Goal: Task Accomplishment & Management: Use online tool/utility

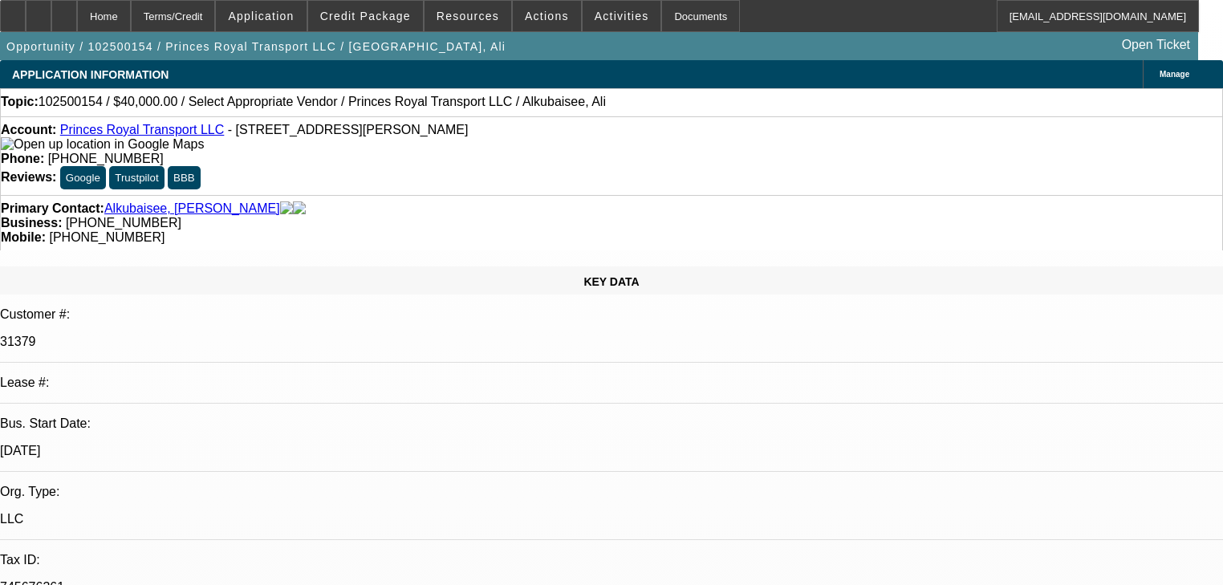
select select "0"
select select "2"
select select "0.1"
select select "4"
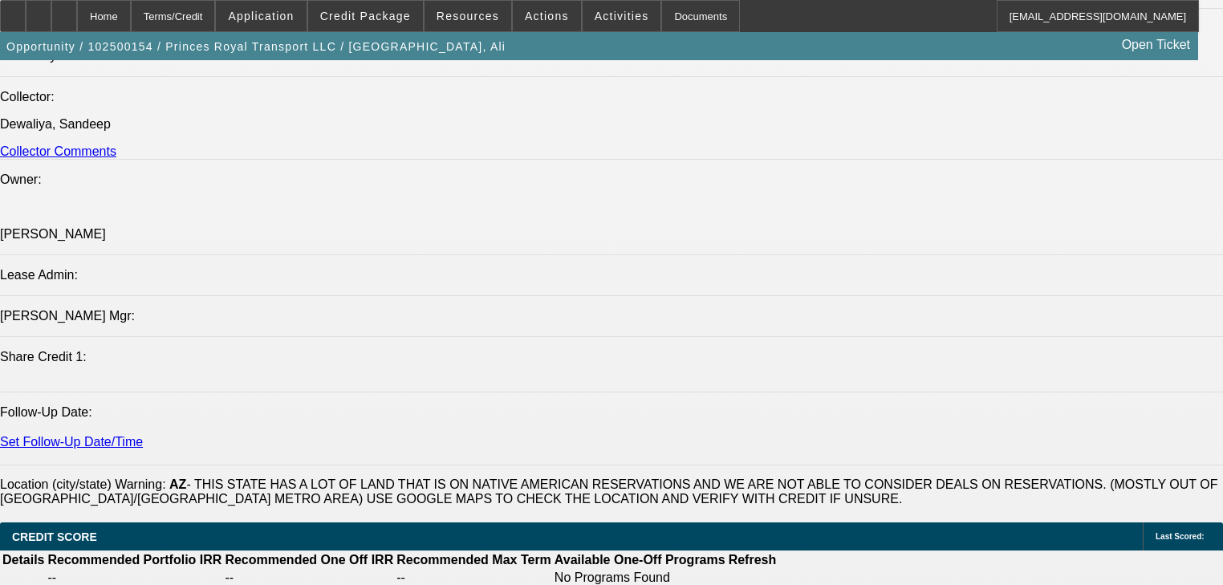
scroll to position [2054, 0]
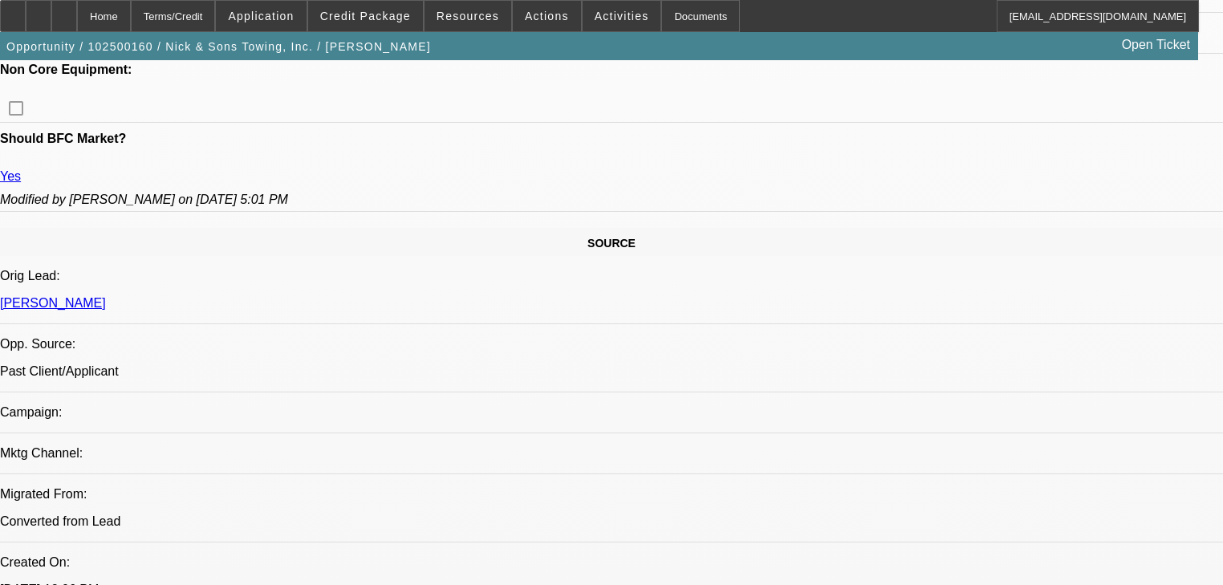
select select "0"
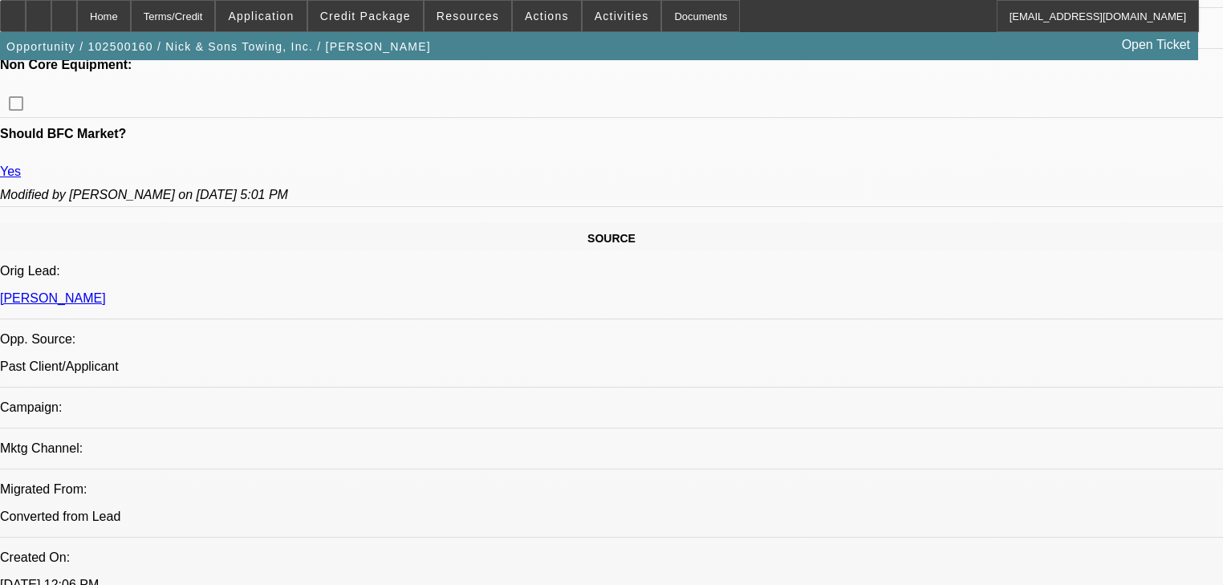
select select "2"
select select "0.1"
select select "4"
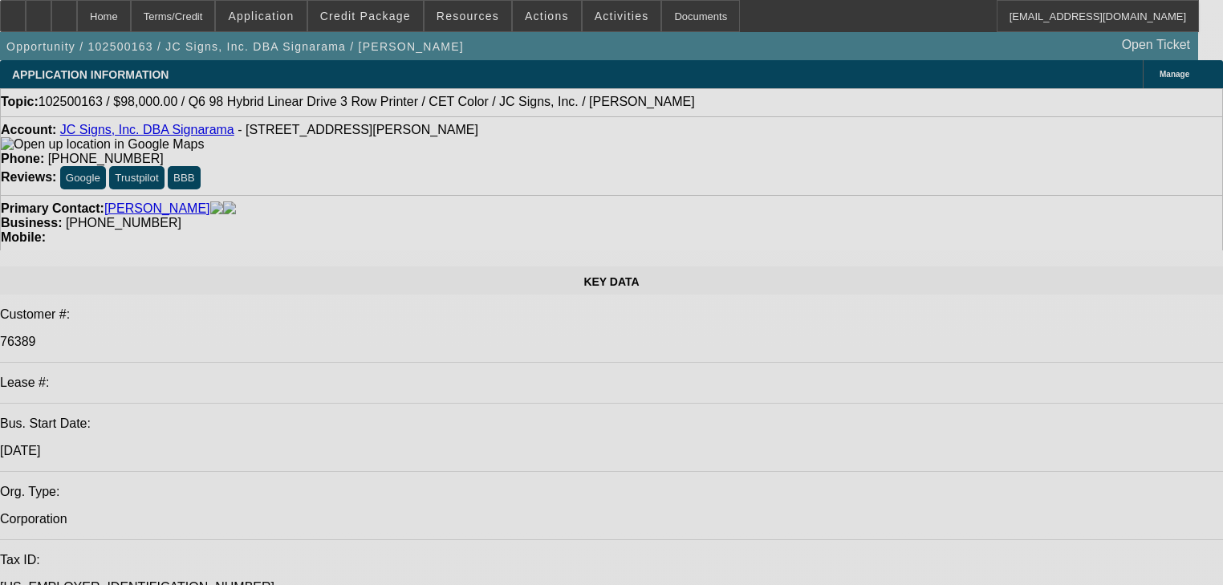
select select "0"
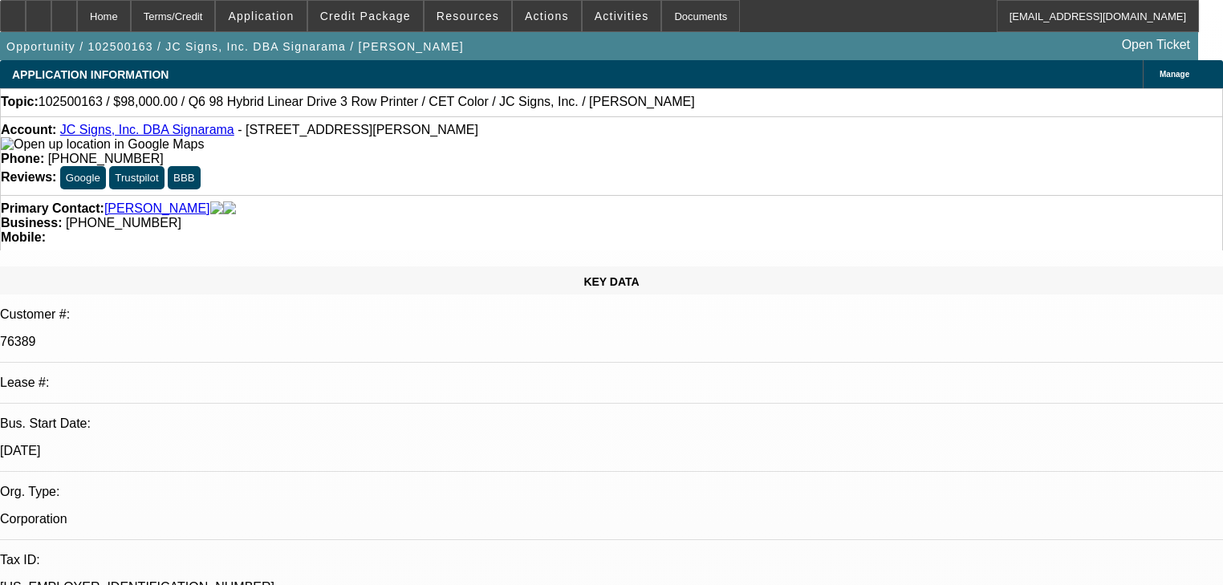
select select "2"
select select "0"
select select "6"
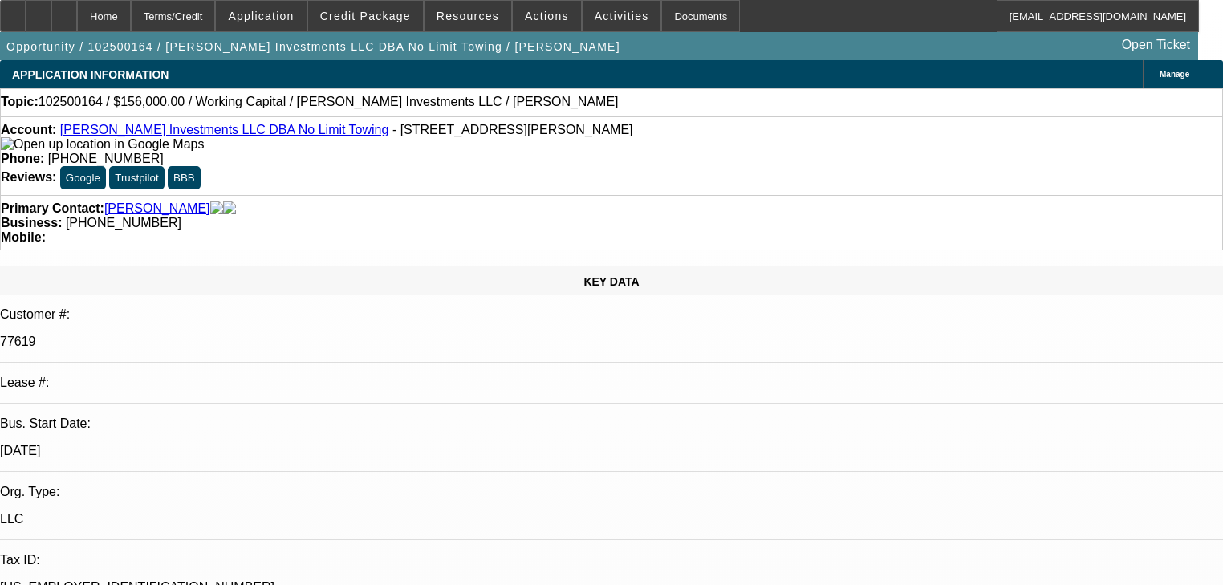
select select "0"
select select "2"
select select "0"
select select "6"
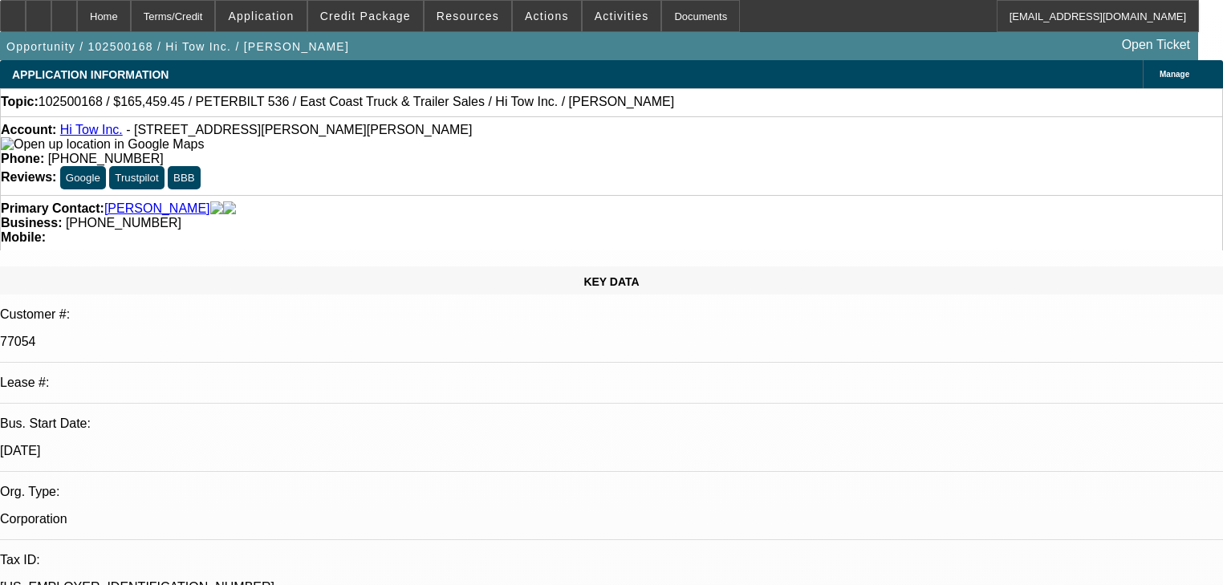
select select "0"
select select "1"
select select "2"
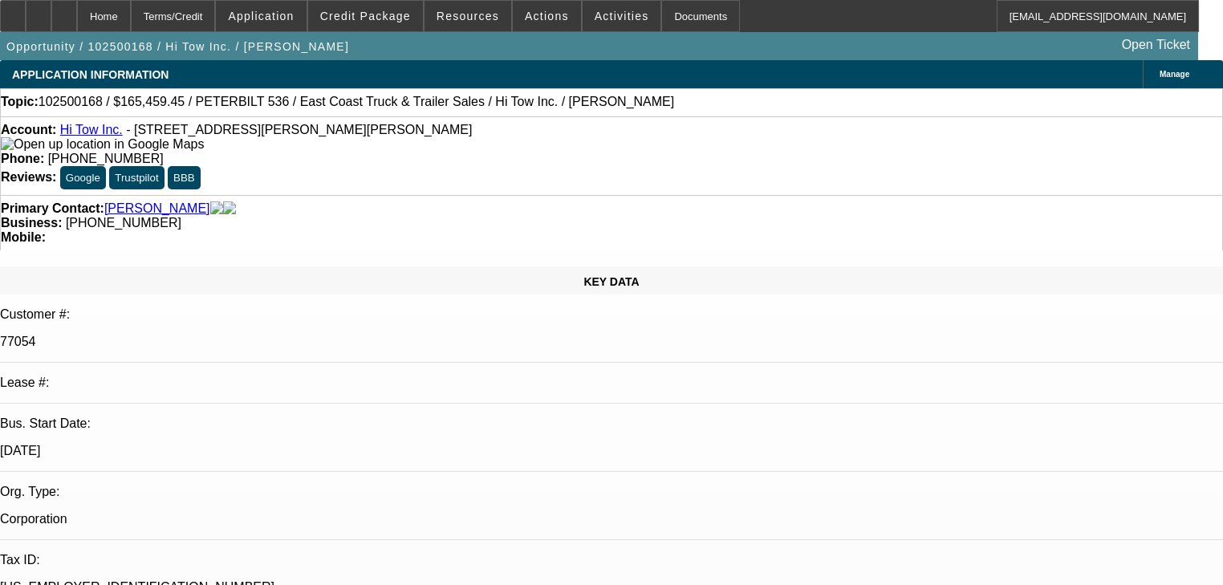
select select "6"
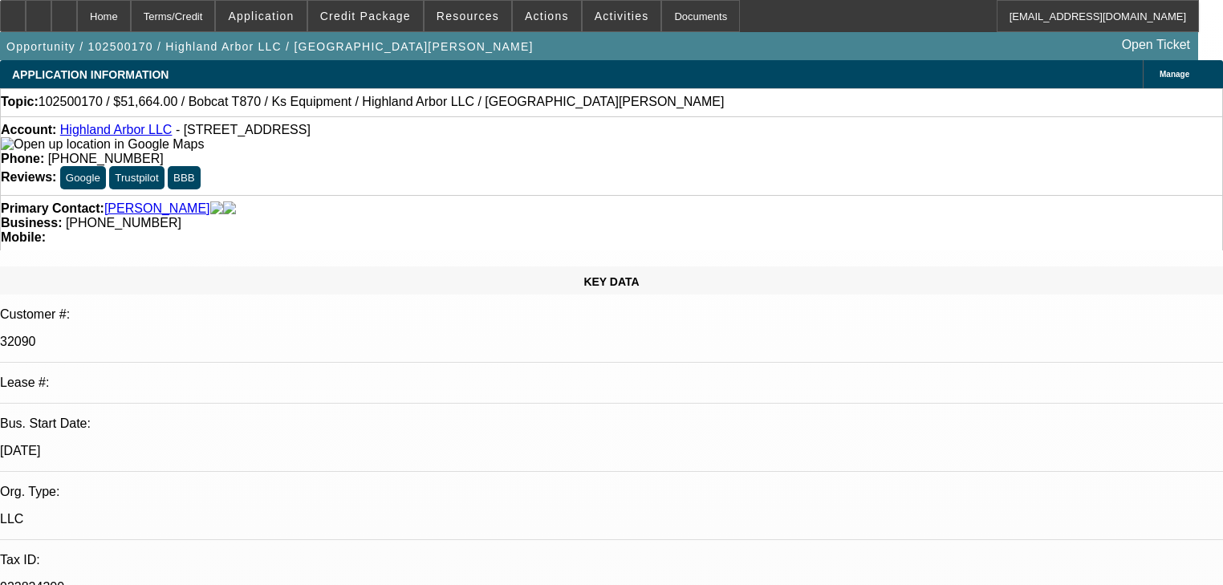
select select "0"
select select "6"
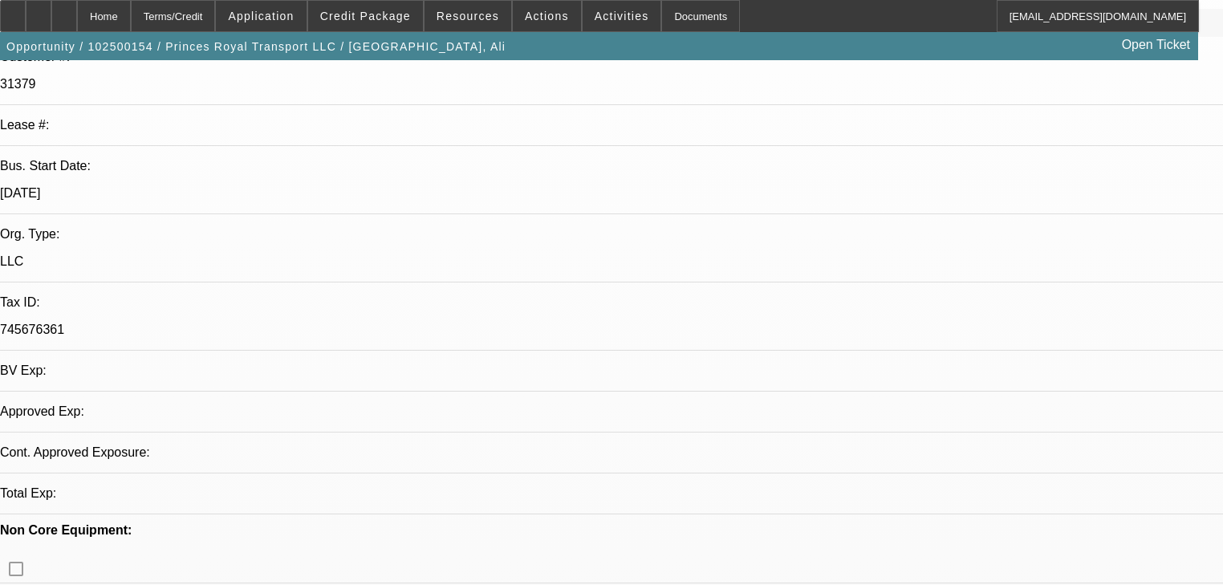
select select "0"
select select "2"
select select "0.1"
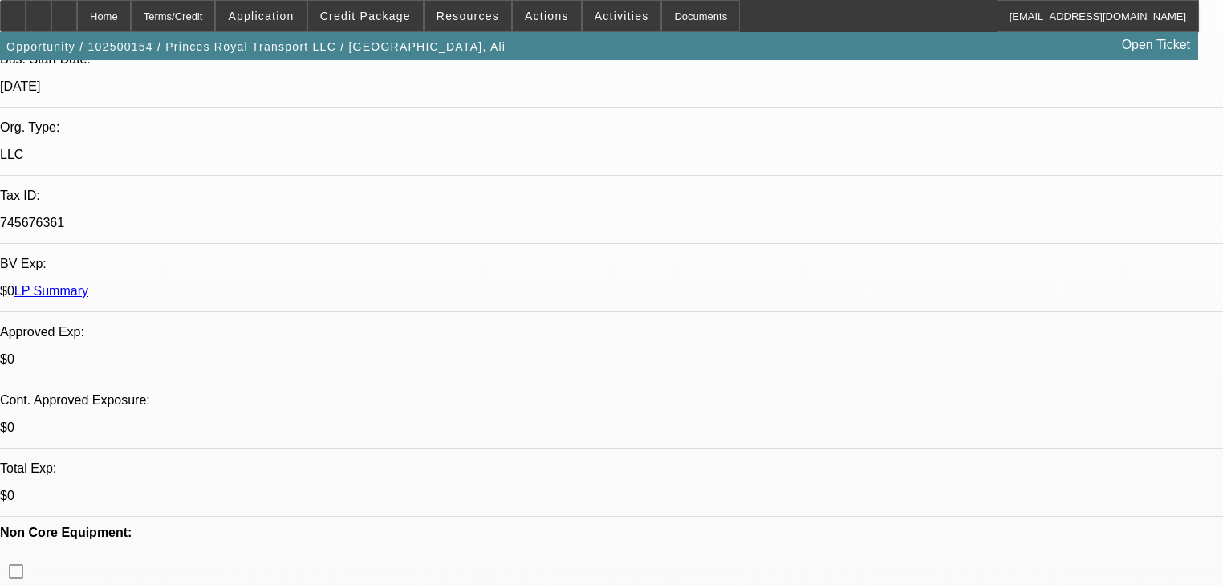
select select "1"
select select "2"
select select "4"
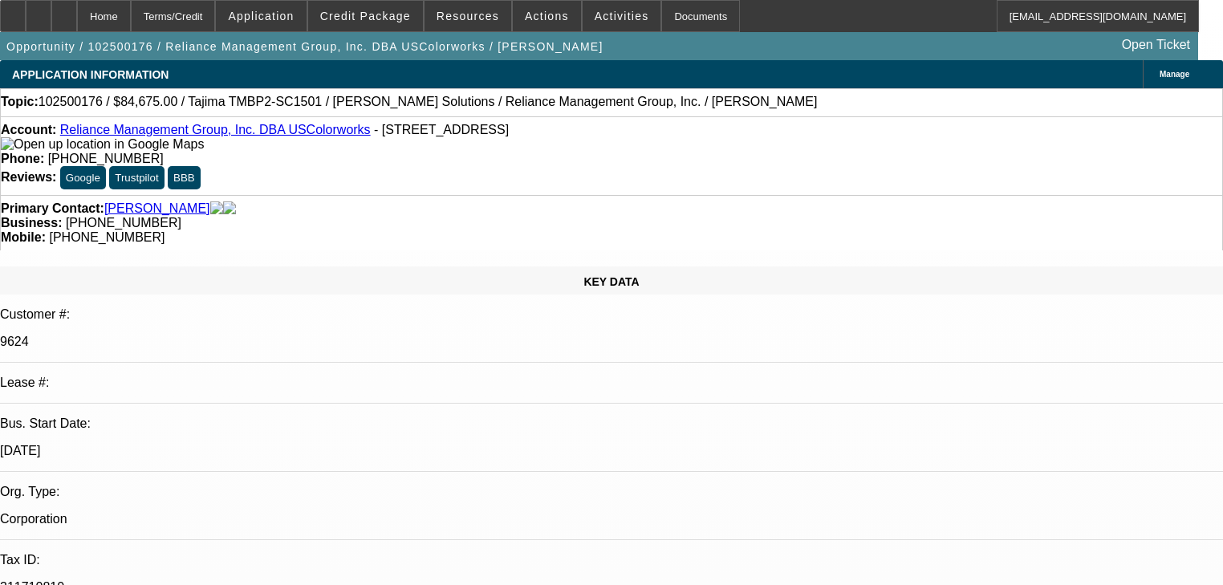
select select "0"
select select "2"
select select "0"
select select "6"
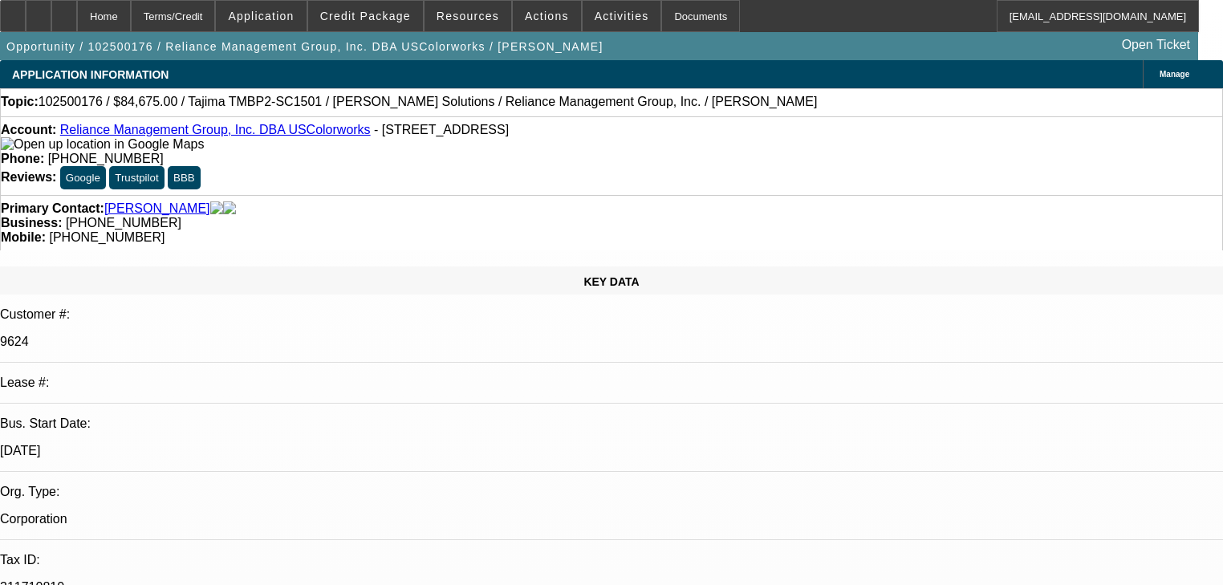
select select "0"
select select "2"
select select "0"
select select "6"
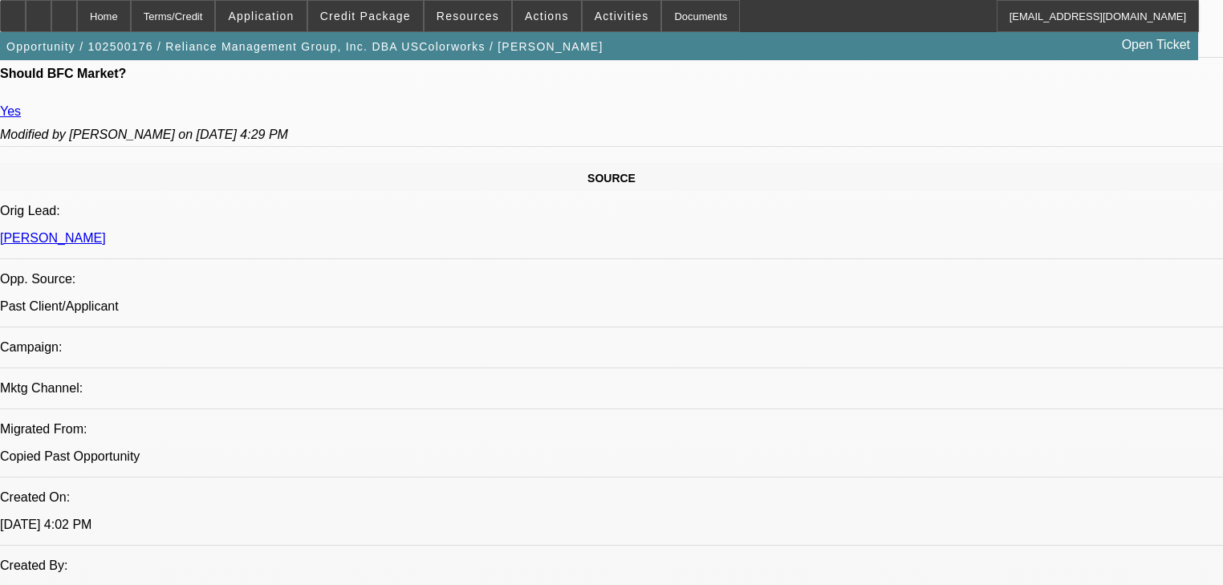
scroll to position [899, 0]
